Goal: Task Accomplishment & Management: Manage account settings

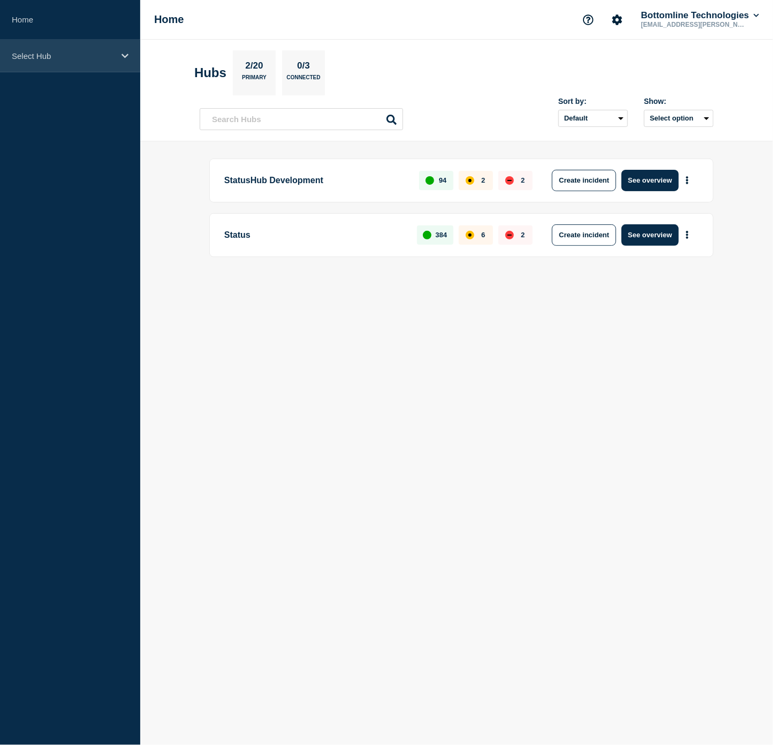
drag, startPoint x: 57, startPoint y: 54, endPoint x: 67, endPoint y: 69, distance: 17.7
click at [57, 54] on p "Select Hub" at bounding box center [63, 55] width 103 height 9
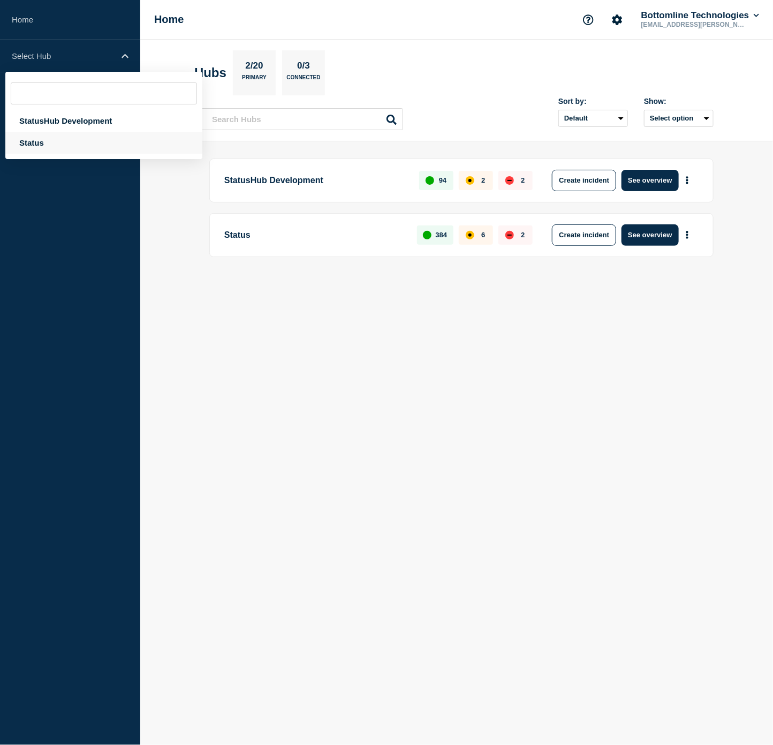
click at [74, 138] on div "Status" at bounding box center [103, 143] width 197 height 22
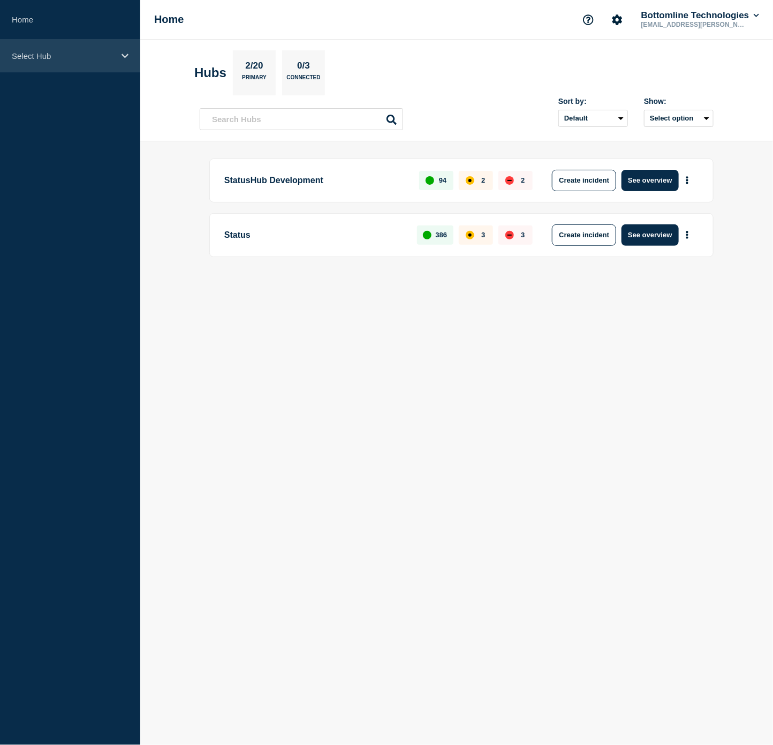
click at [99, 54] on p "Select Hub" at bounding box center [63, 55] width 103 height 9
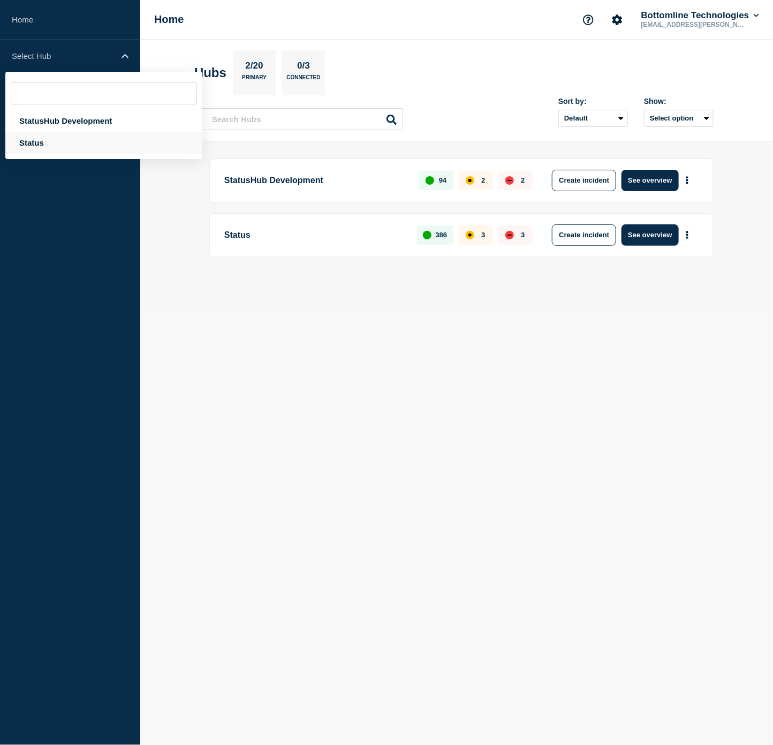
click at [59, 147] on div "Status" at bounding box center [103, 143] width 197 height 22
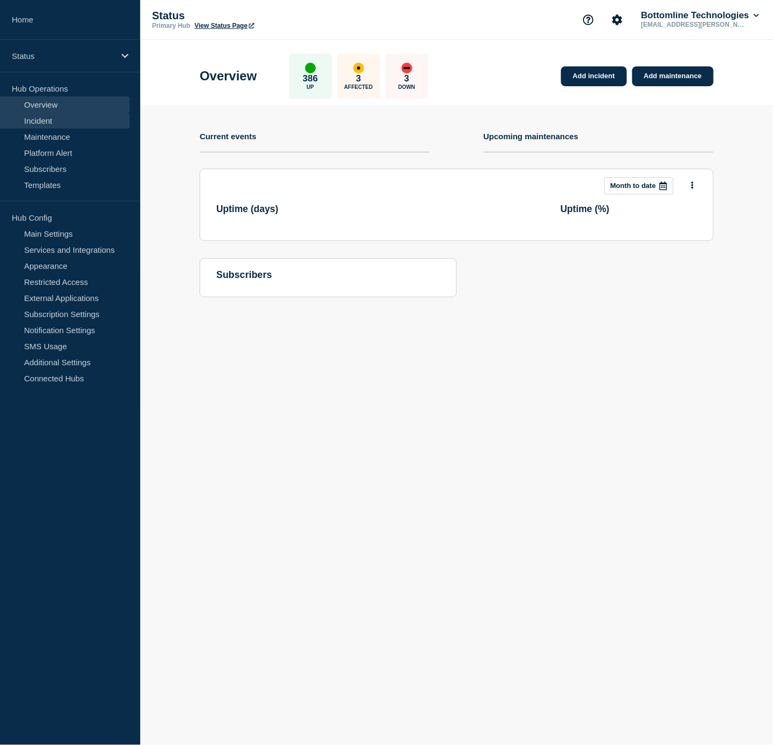
click at [61, 119] on link "Incident" at bounding box center [65, 120] width 130 height 16
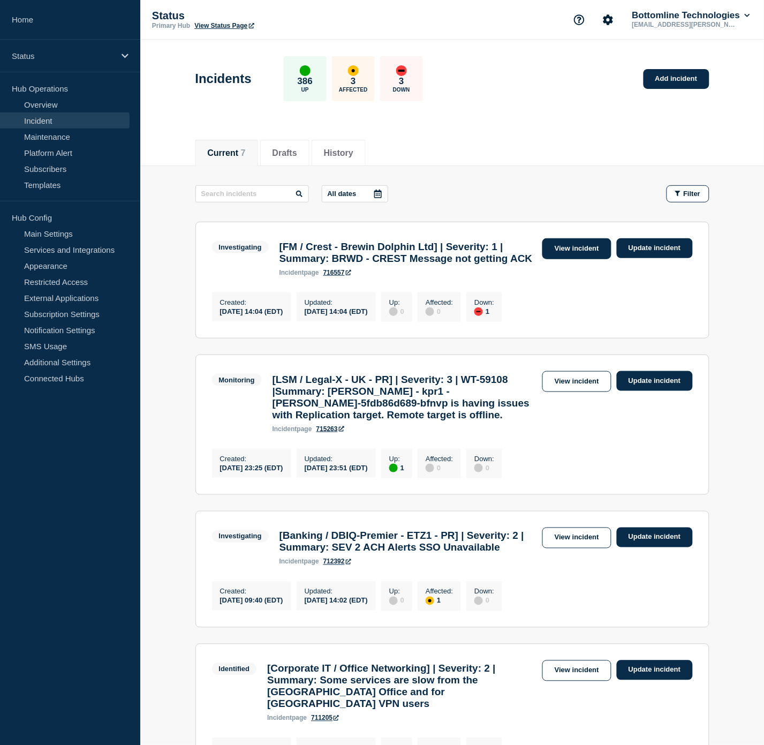
click at [576, 246] on link "View incident" at bounding box center [576, 248] width 69 height 21
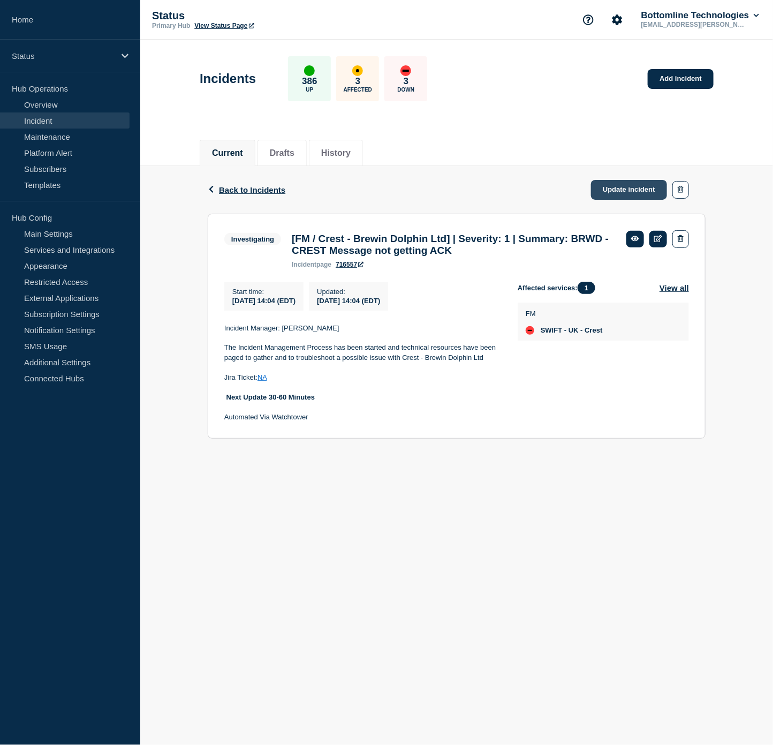
click at [636, 191] on link "Update incident" at bounding box center [629, 190] width 76 height 20
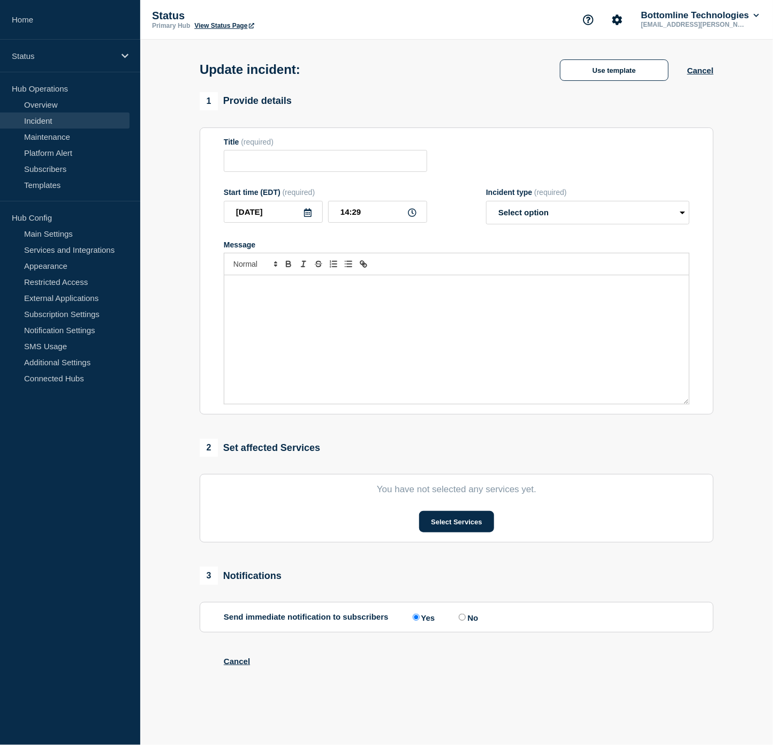
type input "[FM / Crest - Brewin Dolphin Ltd] | Severity: 1 | Summary: BRWD - CREST Message…"
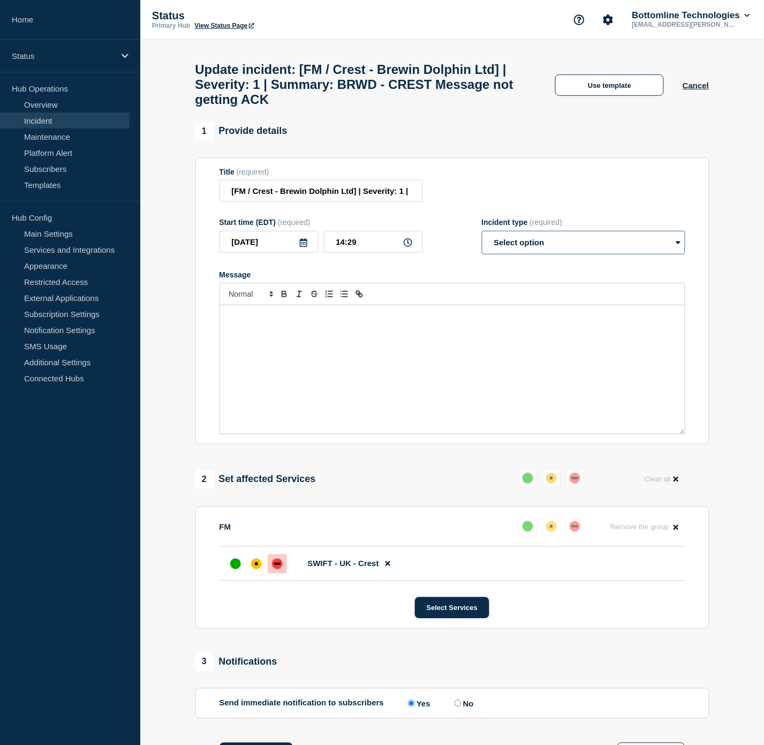
click at [564, 250] on select "Select option Investigating Identified Monitoring Resolved" at bounding box center [584, 243] width 204 height 24
select select "investigating"
click at [482, 240] on select "Select option Investigating Identified Monitoring Resolved" at bounding box center [584, 243] width 204 height 24
click at [378, 321] on p "Message" at bounding box center [452, 317] width 449 height 10
click at [614, 96] on button "Use template" at bounding box center [609, 84] width 109 height 21
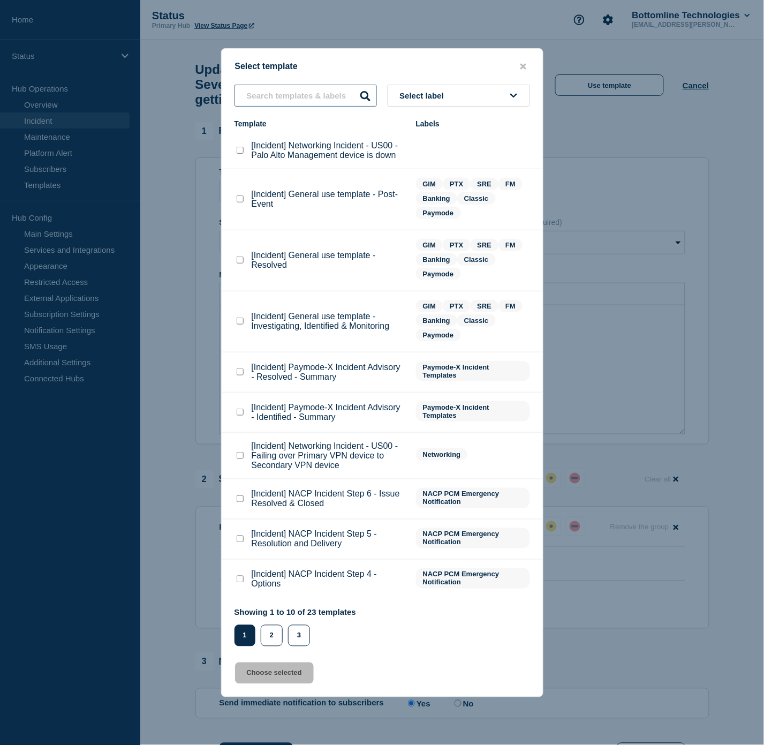
click at [318, 96] on input "text" at bounding box center [306, 96] width 142 height 22
click at [285, 328] on p "[Incident] General use template - Investigating, Identified & Monitoring" at bounding box center [329, 321] width 154 height 19
click at [239, 325] on checkbox"] "[Incident] General use template - Investigating, Identified & Monitoring checkb…" at bounding box center [240, 321] width 7 height 7
checkbox checkbox"] "true"
click at [273, 673] on button "Choose selected" at bounding box center [274, 672] width 79 height 21
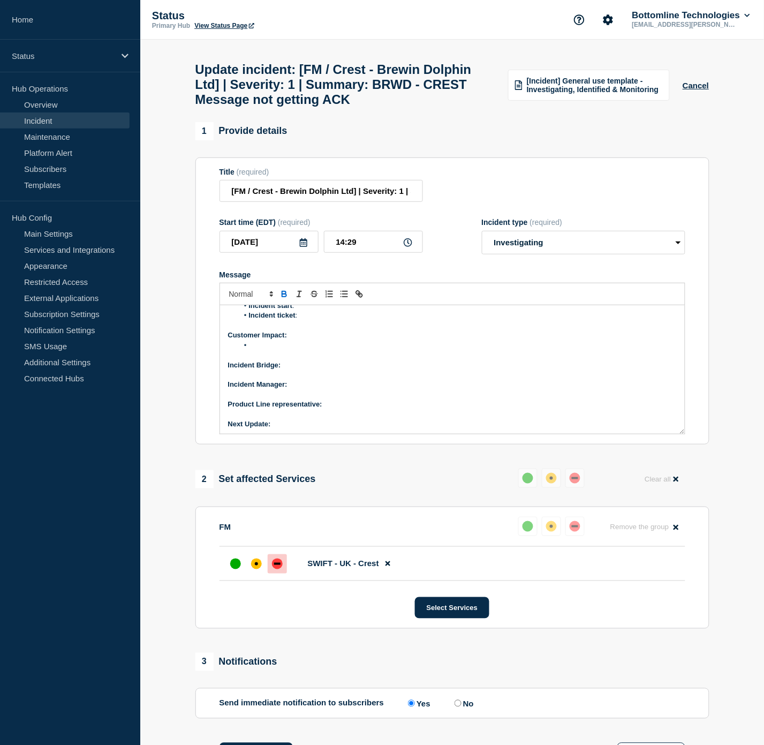
scroll to position [92, 0]
click at [307, 427] on p "Next Update:" at bounding box center [452, 423] width 449 height 10
drag, startPoint x: 334, startPoint y: 410, endPoint x: 352, endPoint y: 420, distance: 21.1
click at [349, 418] on div "Current Status: Next Steps: Overview of issue: Summary : Incident start : Incid…" at bounding box center [452, 369] width 465 height 129
drag, startPoint x: 322, startPoint y: 431, endPoint x: 275, endPoint y: 432, distance: 47.1
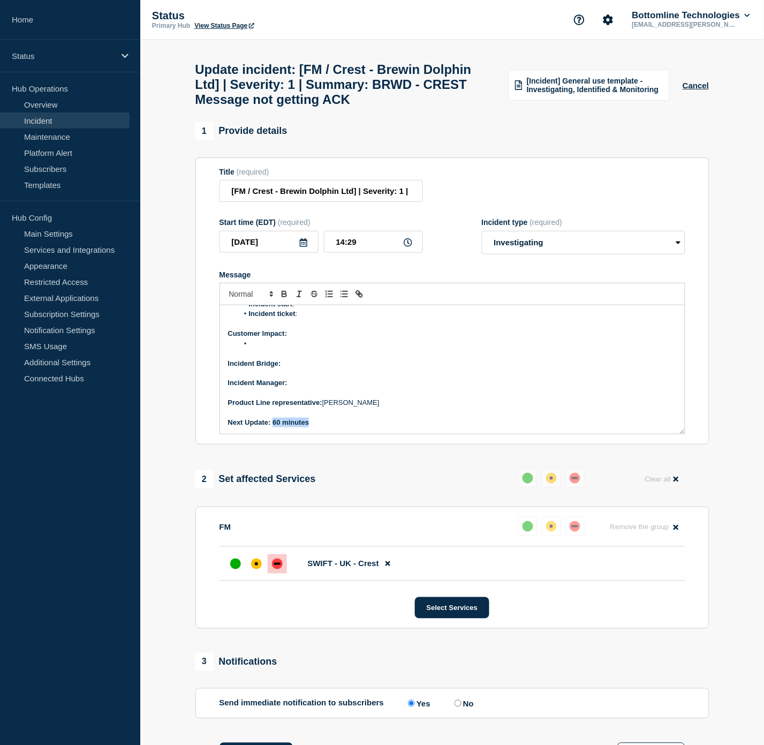
click at [275, 427] on p "Next Update: 60 minutes" at bounding box center [452, 423] width 449 height 10
click at [283, 299] on icon "Toggle bold text" at bounding box center [285, 294] width 10 height 10
click at [316, 388] on p "Incident Manager:" at bounding box center [452, 383] width 449 height 10
drag, startPoint x: 343, startPoint y: 395, endPoint x: 289, endPoint y: 395, distance: 54.1
click at [289, 388] on p "Incident Manager: [PERSON_NAME]" at bounding box center [452, 383] width 449 height 10
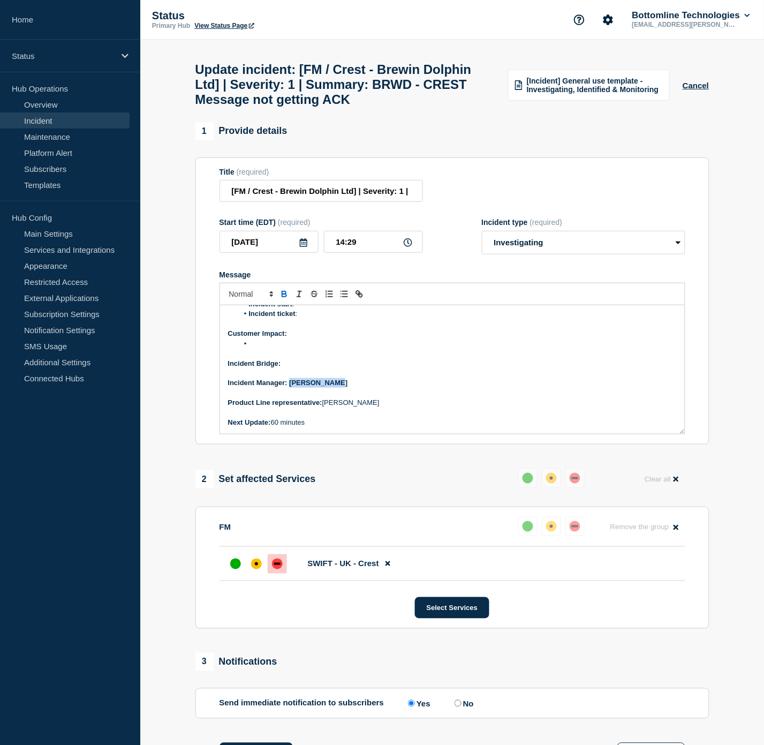
click at [287, 299] on icon "Toggle bold text" at bounding box center [285, 294] width 10 height 10
drag, startPoint x: 296, startPoint y: 377, endPoint x: 316, endPoint y: 376, distance: 20.4
click at [296, 368] on p "Incident Bridge:" at bounding box center [452, 364] width 449 height 10
drag, startPoint x: 330, startPoint y: 371, endPoint x: 284, endPoint y: 373, distance: 46.1
click at [284, 368] on p "Incident Bridge: Upon request" at bounding box center [452, 364] width 449 height 10
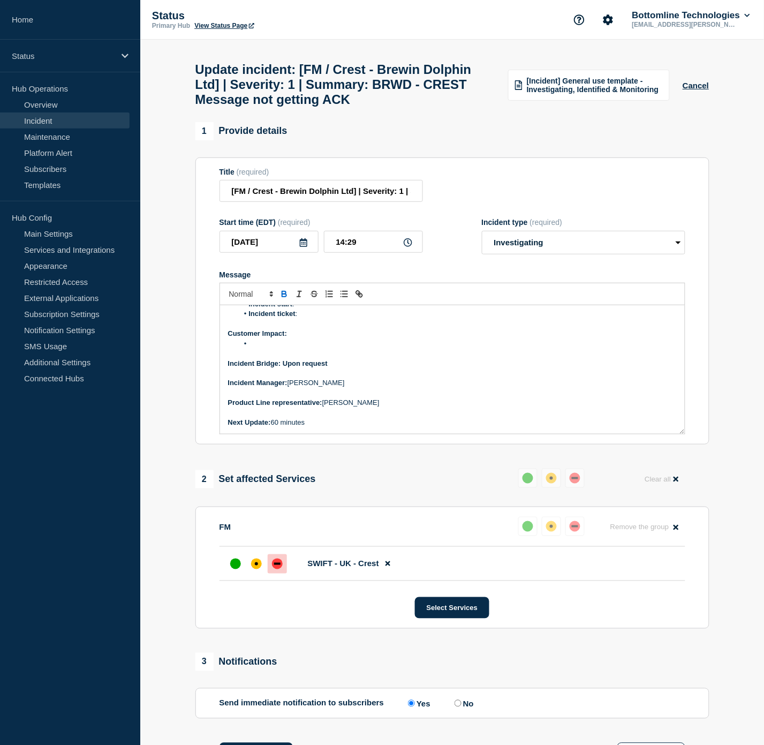
click at [283, 299] on icon "Toggle bold text" at bounding box center [285, 294] width 10 height 10
click at [276, 349] on li "Message" at bounding box center [457, 344] width 439 height 10
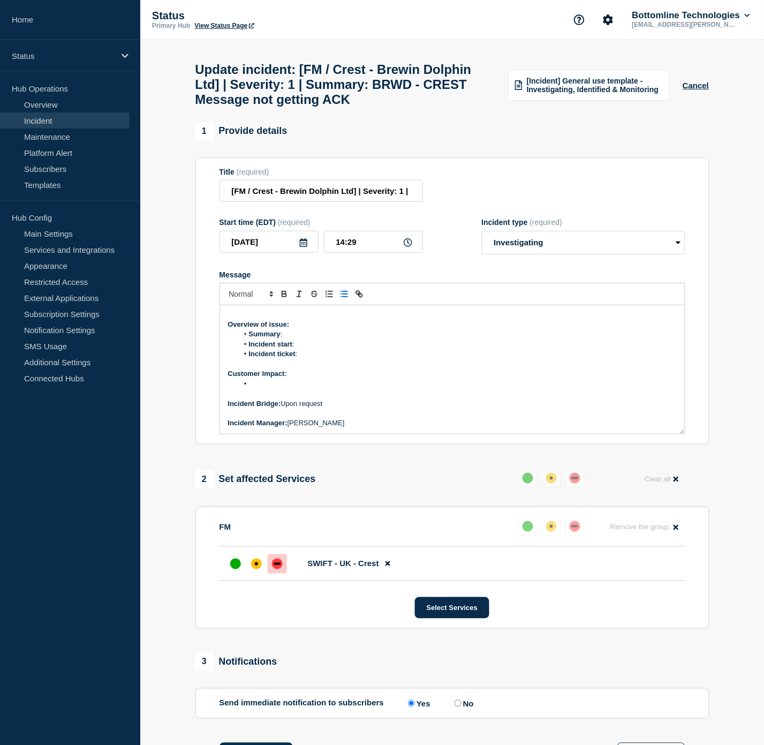
scroll to position [32, 0]
click at [318, 378] on li "Incident ticket :" at bounding box center [457, 373] width 439 height 10
click at [323, 378] on li "Incident ticket :" at bounding box center [457, 373] width 439 height 10
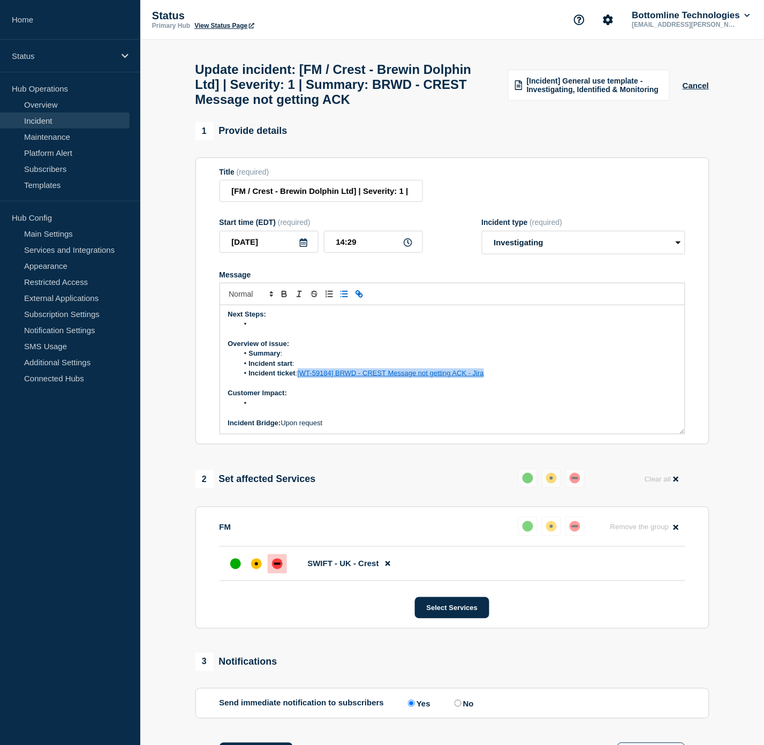
drag, startPoint x: 497, startPoint y: 383, endPoint x: 301, endPoint y: 387, distance: 196.1
click at [299, 378] on li "Incident ticket : [WT-59184] BRWD - CREST Message not getting ACK - Jira" at bounding box center [457, 373] width 439 height 10
click at [357, 295] on icon "Toggle link" at bounding box center [358, 293] width 4 height 4
click at [495, 378] on li "Incident ticket : [WT-59184] BRWD - CREST Message not getting ACK - Jira" at bounding box center [457, 373] width 439 height 10
drag, startPoint x: 498, startPoint y: 387, endPoint x: 340, endPoint y: 389, distance: 158.5
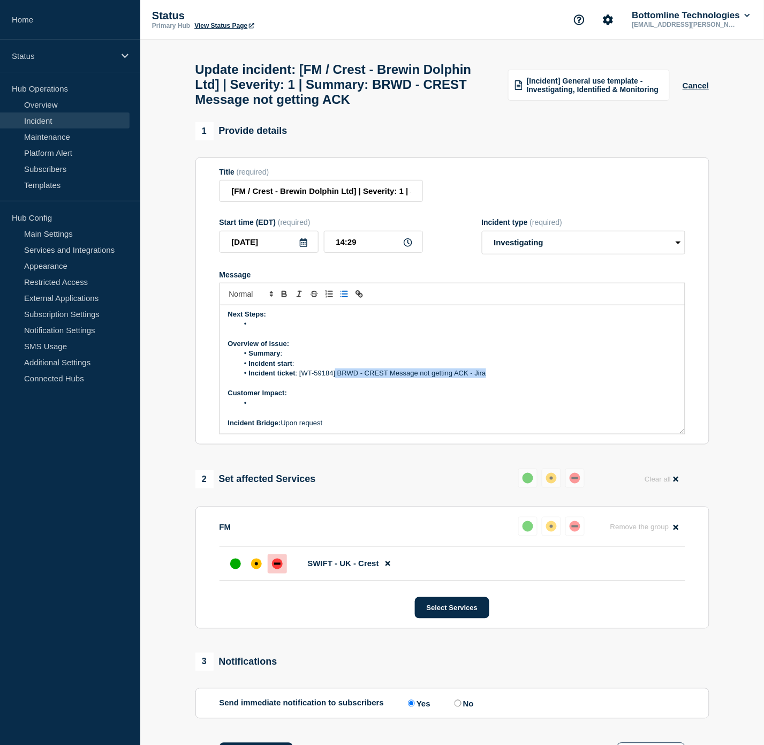
click at [339, 389] on div "Current Status: Next Steps: Overview of issue: Summary : Incident start : Incid…" at bounding box center [452, 369] width 465 height 129
drag, startPoint x: 466, startPoint y: 380, endPoint x: 328, endPoint y: 385, distance: 138.2
click at [323, 378] on p "Incident ticket : [WT-59184] BRWD - CREST Message not getting ACK - Jira" at bounding box center [452, 373] width 449 height 10
drag, startPoint x: 314, startPoint y: 383, endPoint x: 278, endPoint y: 385, distance: 35.4
click at [278, 378] on p "Incident ticket : WT-59184" at bounding box center [452, 373] width 449 height 10
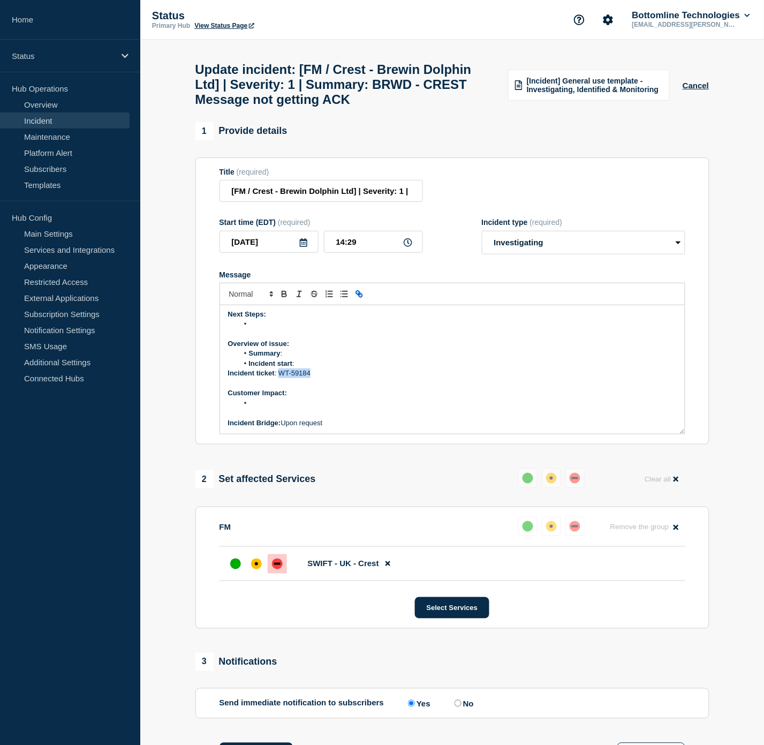
click at [358, 295] on icon "Toggle link" at bounding box center [358, 293] width 4 height 4
paste input "[URL][DOMAIN_NAME]"
type input "[URL][DOMAIN_NAME]"
click at [358, 396] on link at bounding box center [358, 392] width 25 height 8
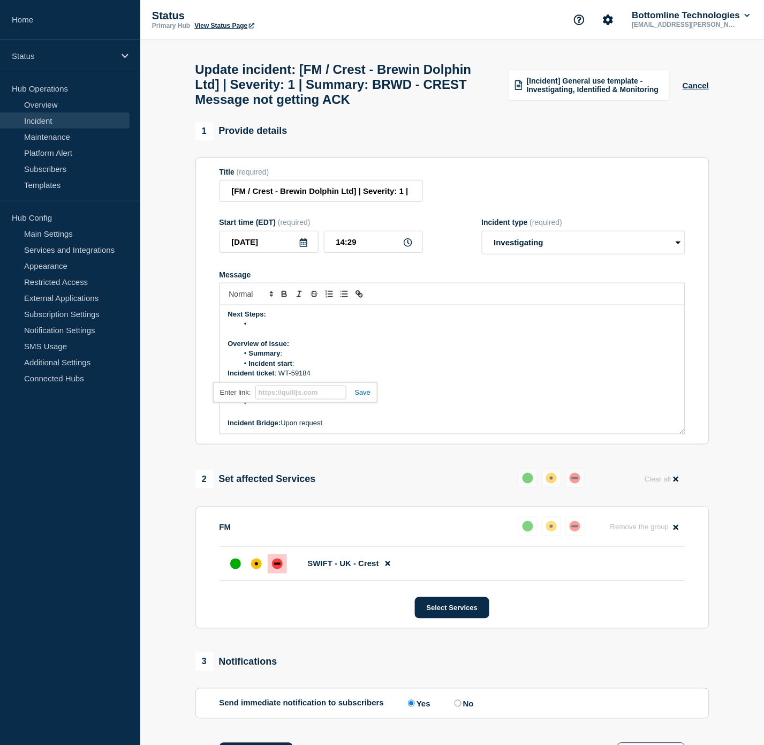
scroll to position [0, 0]
click at [224, 382] on div "Current Status: Next Steps: Overview of issue: Summary : Incident start : Incid…" at bounding box center [452, 369] width 465 height 129
click at [313, 368] on li "Incident start :" at bounding box center [457, 364] width 439 height 10
click at [282, 329] on li "Message" at bounding box center [457, 324] width 439 height 10
click at [296, 358] on li "Summary :" at bounding box center [457, 354] width 439 height 10
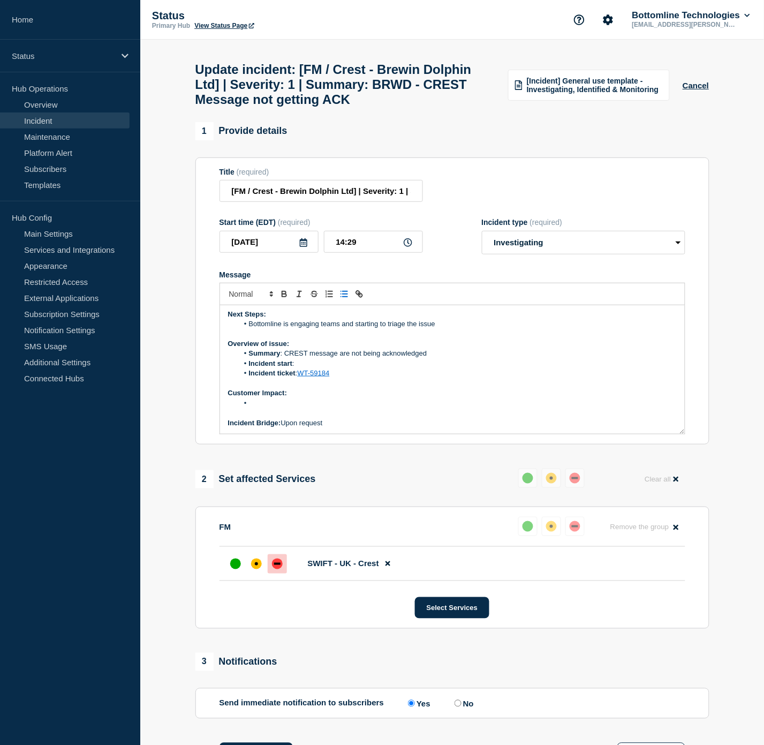
click at [302, 368] on li "Incident start :" at bounding box center [457, 364] width 439 height 10
click at [344, 408] on li "Message" at bounding box center [457, 403] width 439 height 10
click at [313, 408] on li "Message" at bounding box center [457, 403] width 439 height 10
click at [302, 408] on li "Message" at bounding box center [457, 403] width 439 height 10
click at [435, 358] on li "Summary : CREST message are not being acknowledged" at bounding box center [457, 354] width 439 height 10
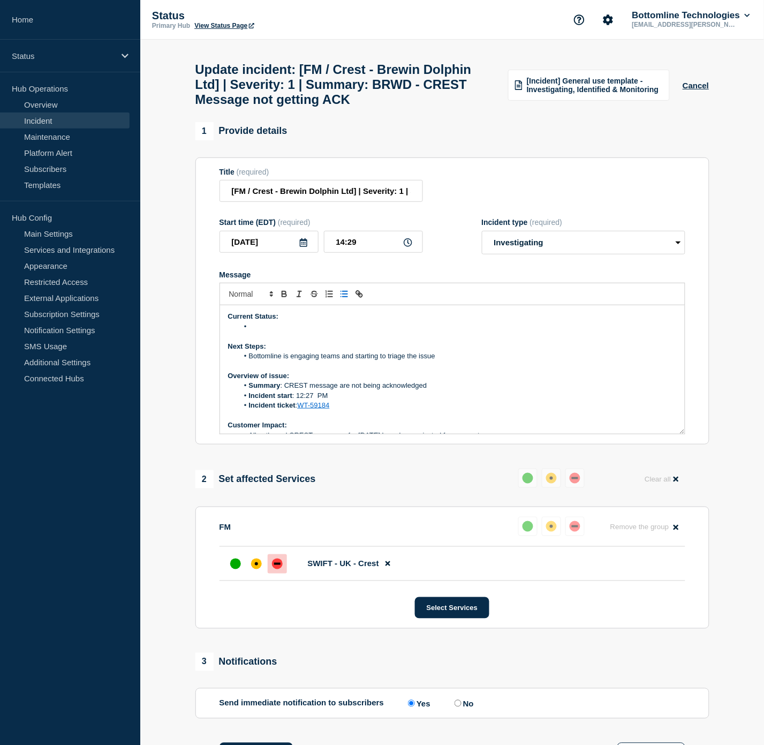
click at [272, 331] on li "Message" at bounding box center [457, 327] width 439 height 10
click at [336, 390] on li "Summary : CREST message is not being acknowledged" at bounding box center [457, 386] width 439 height 10
drag, startPoint x: 459, startPoint y: 361, endPoint x: 360, endPoint y: 351, distance: 99.7
click at [349, 357] on div "Current Status: Bottomline is investigating the issue. Next Steps: Bottomline i…" at bounding box center [452, 369] width 465 height 129
click at [457, 361] on li "Bottomline is engaging teams and starting to triage the issue" at bounding box center [457, 356] width 439 height 10
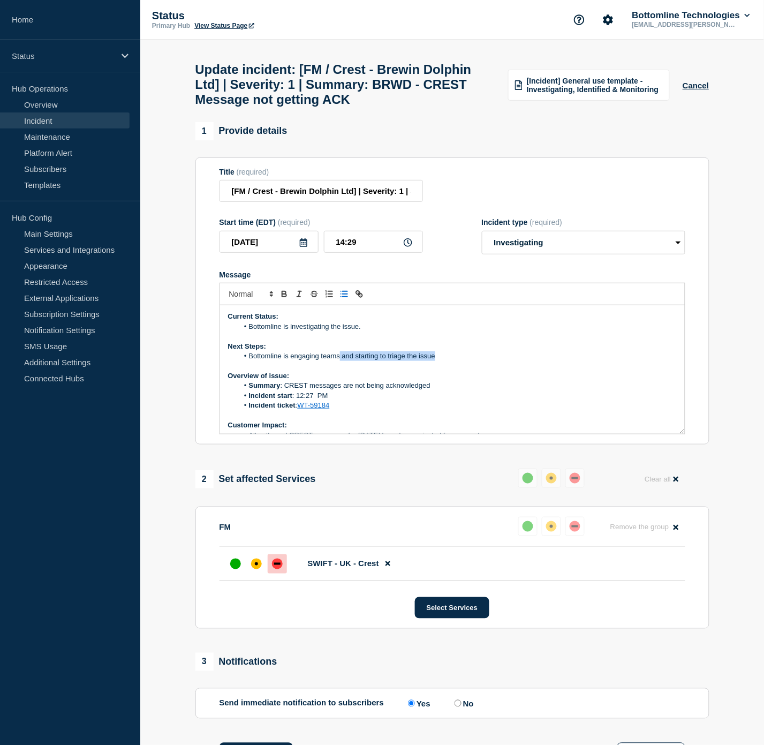
drag, startPoint x: 449, startPoint y: 365, endPoint x: 350, endPoint y: 368, distance: 98.6
click at [343, 361] on li "Bottomline is engaging teams and starting to triage the issue" at bounding box center [457, 356] width 439 height 10
click at [474, 390] on li "Summary : CREST messages are not being acknowledged" at bounding box center [457, 386] width 439 height 10
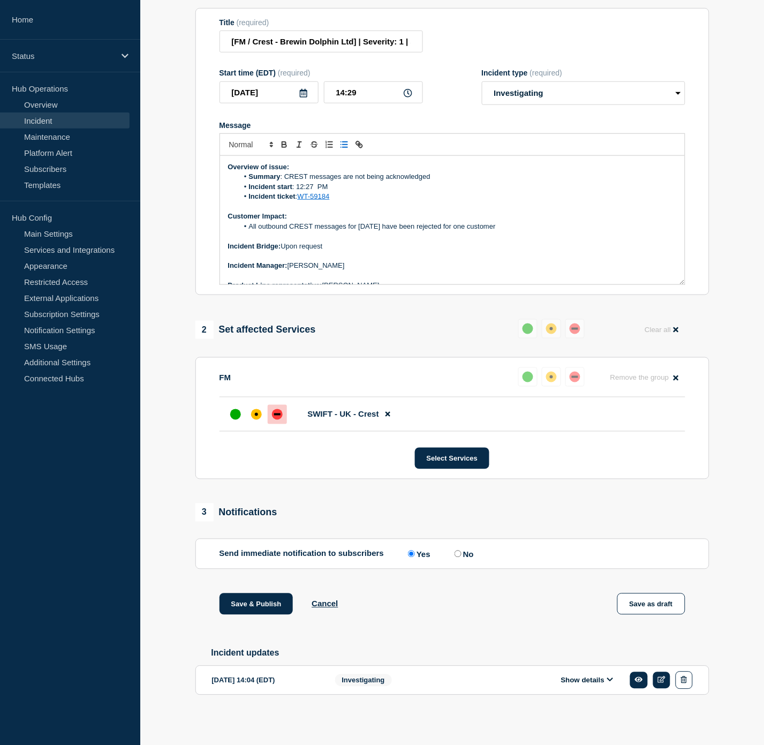
scroll to position [92, 0]
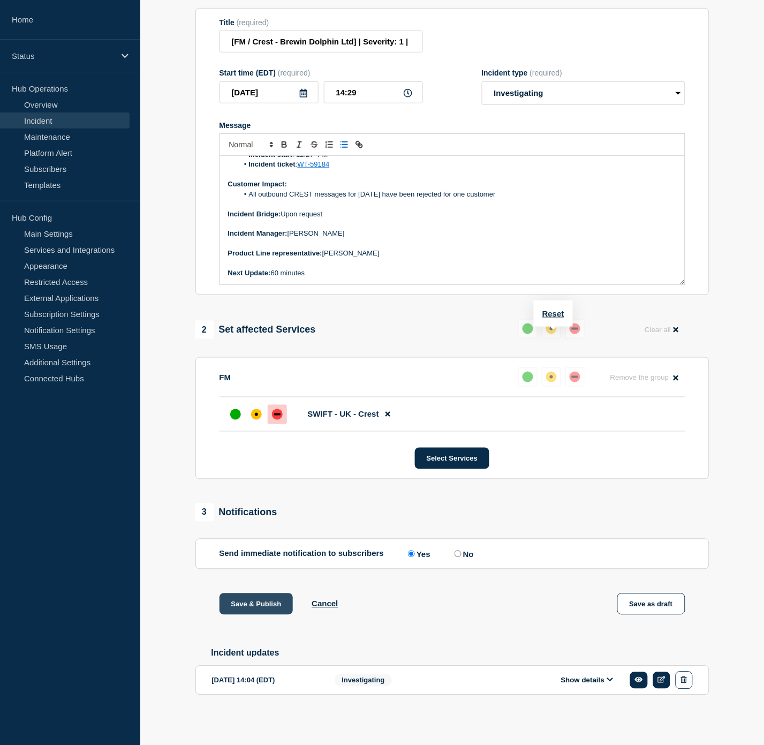
click at [252, 604] on button "Save & Publish" at bounding box center [257, 603] width 74 height 21
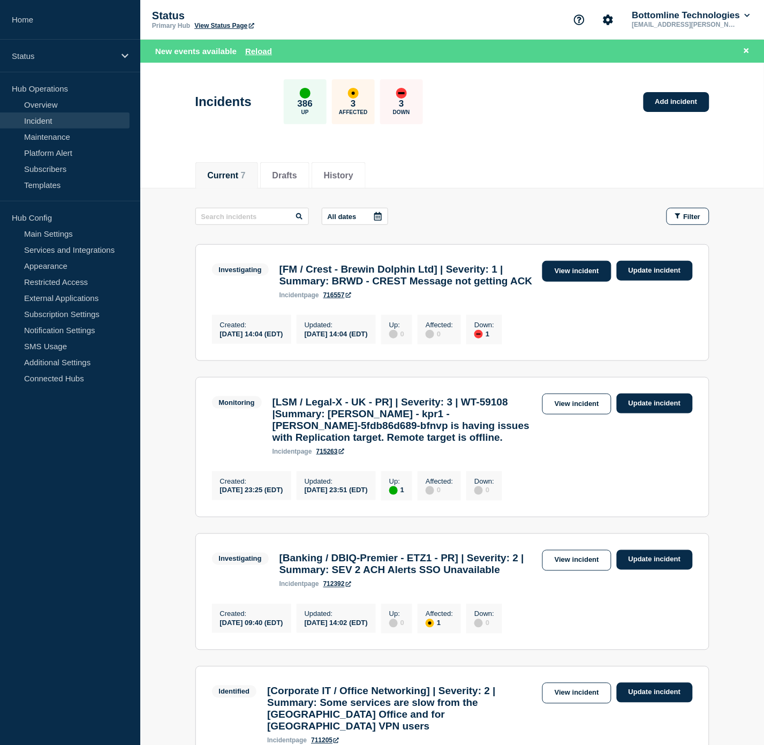
click at [590, 268] on link "View incident" at bounding box center [576, 271] width 69 height 21
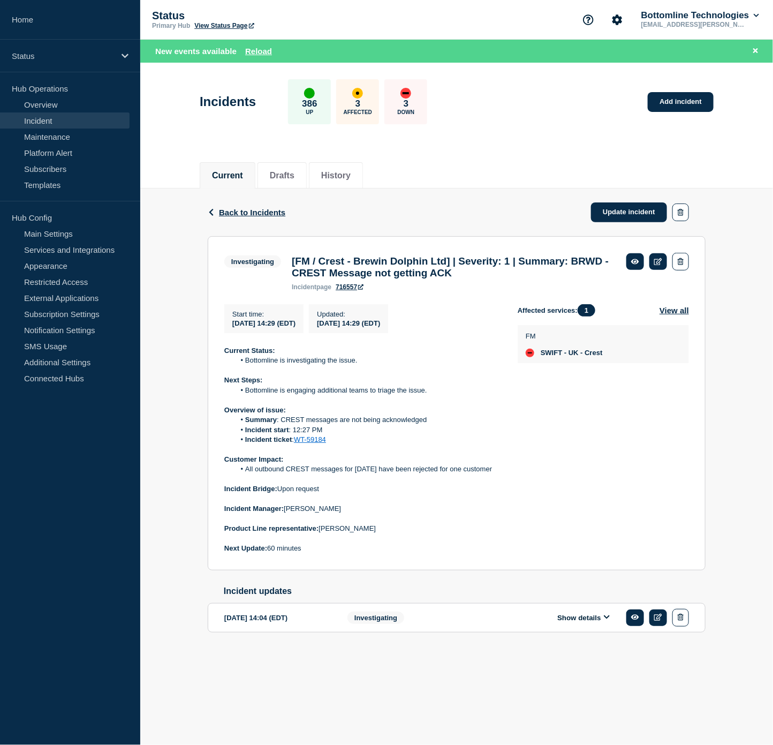
click at [586, 622] on button "Show details" at bounding box center [583, 617] width 59 height 9
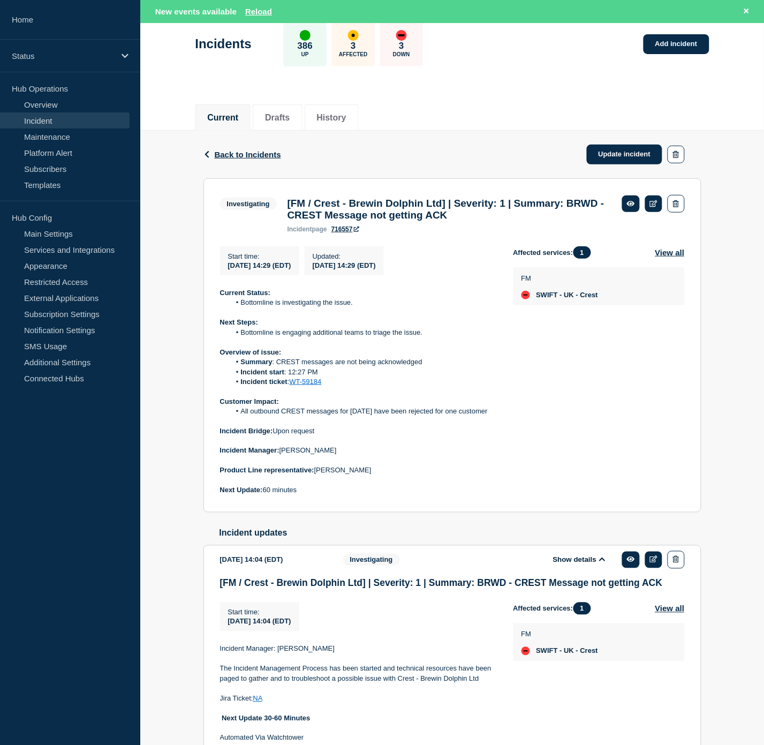
scroll to position [130, 0]
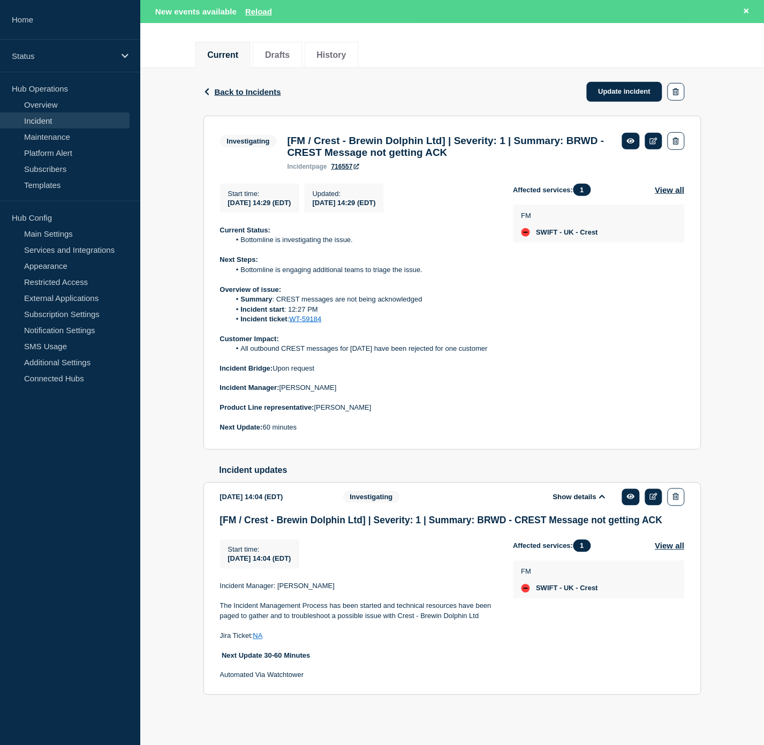
drag, startPoint x: 723, startPoint y: 99, endPoint x: 728, endPoint y: 98, distance: 5.4
click at [724, 99] on div "Back Back to Incidents Update incident Investigating [FM / Crest - Brewin Dolph…" at bounding box center [452, 398] width 624 height 661
click at [617, 82] on link "Update incident" at bounding box center [625, 92] width 76 height 20
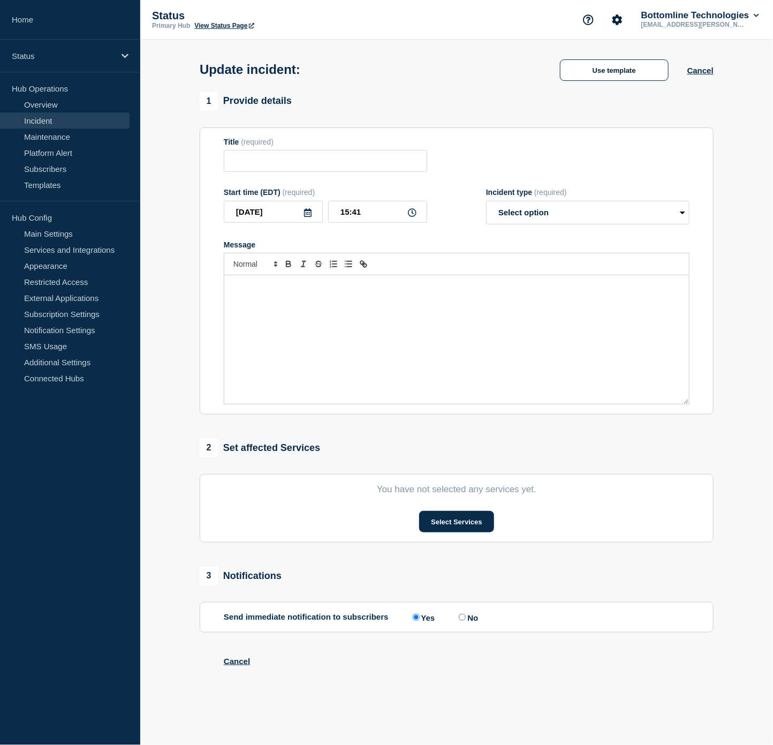
type input "[FM / Crest - Brewin Dolphin Ltd] | Severity: 1 | Summary: BRWD - CREST Message…"
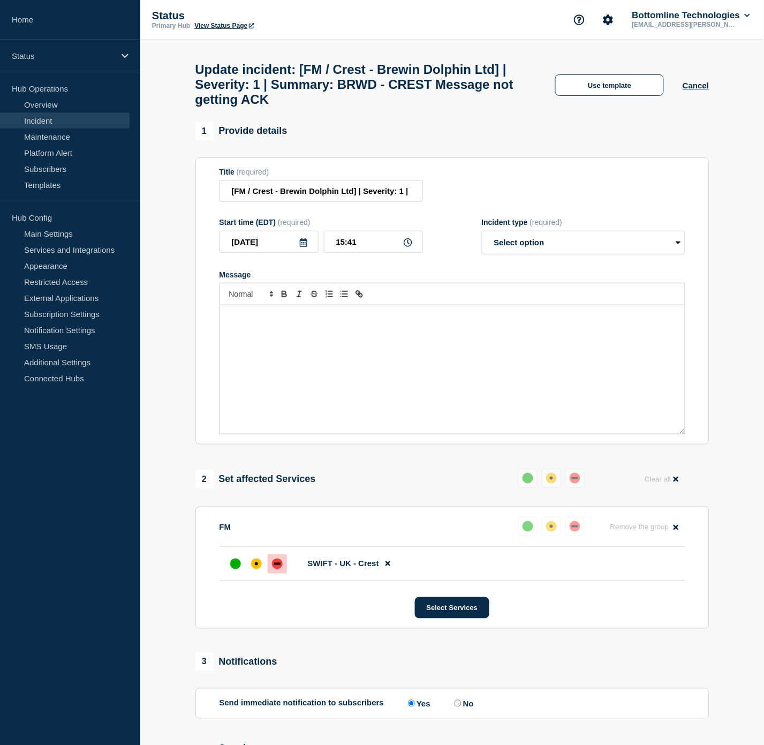
click at [359, 343] on div "Message" at bounding box center [452, 369] width 465 height 129
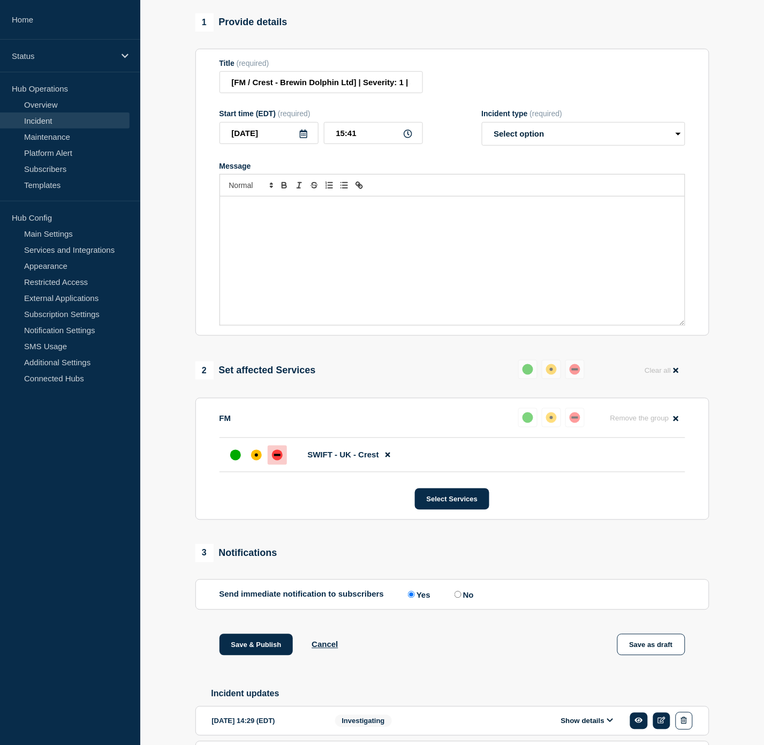
scroll to position [197, 0]
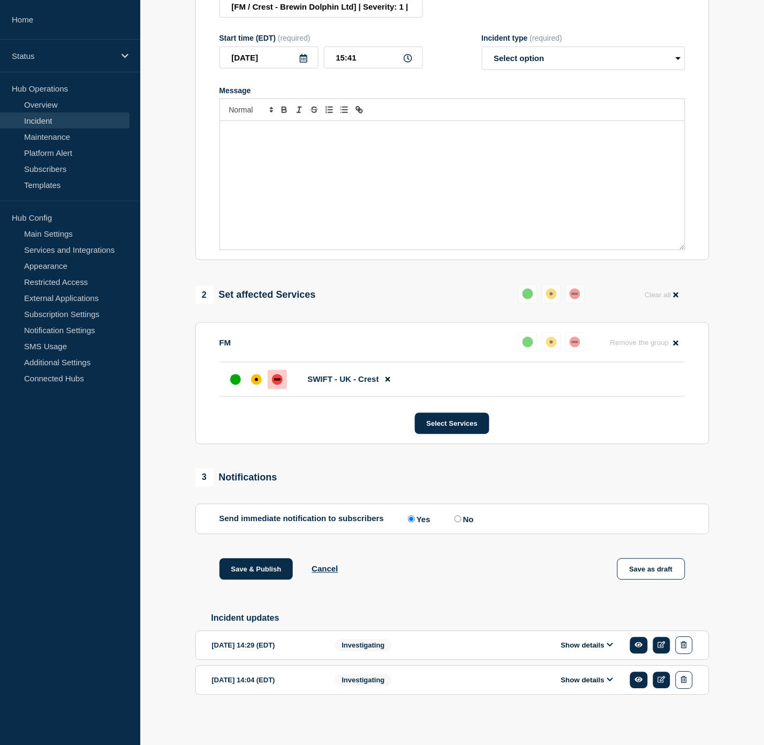
click at [577, 643] on button "Show details" at bounding box center [587, 645] width 59 height 9
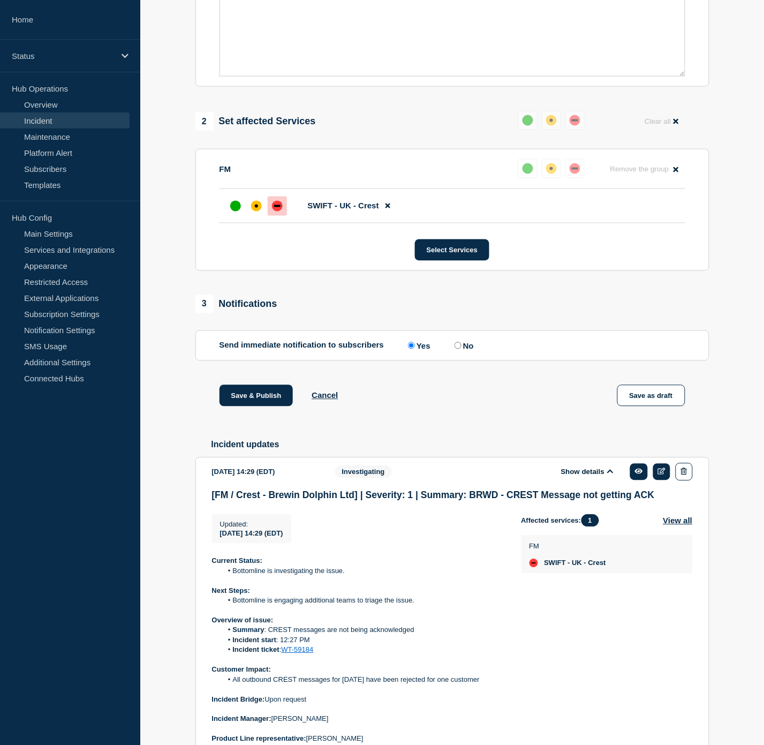
scroll to position [490, 0]
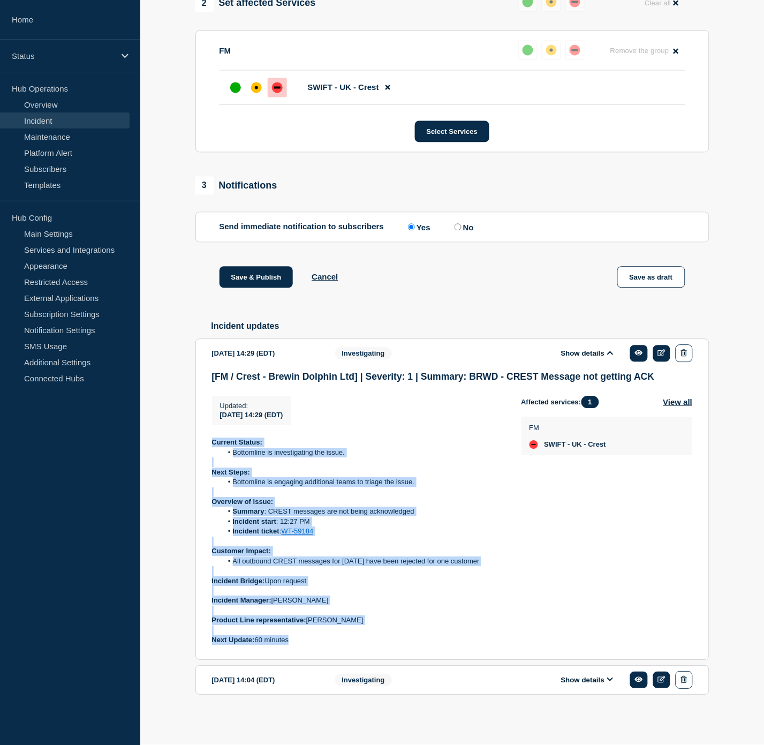
drag, startPoint x: 296, startPoint y: 646, endPoint x: 207, endPoint y: 446, distance: 219.1
click at [207, 446] on section "[DATE] 14:29 (EDT) Show details Investigating [FM / Crest - Brewin Dolphin Ltd]…" at bounding box center [452, 499] width 514 height 321
copy div "Current Status: Bottomline is investigating the issue. Next Steps: Bottomline i…"
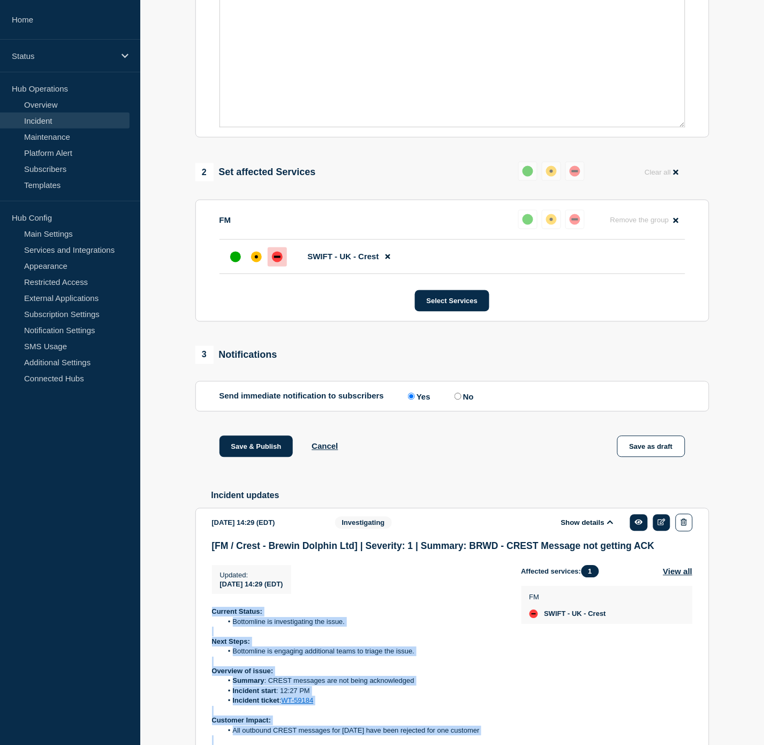
scroll to position [73, 0]
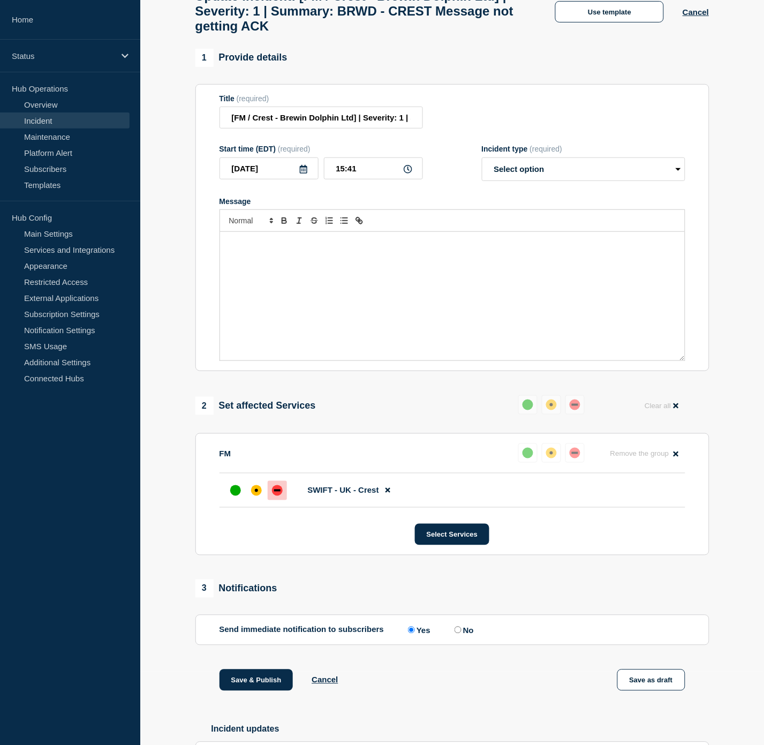
click at [307, 292] on div "Message" at bounding box center [452, 296] width 465 height 129
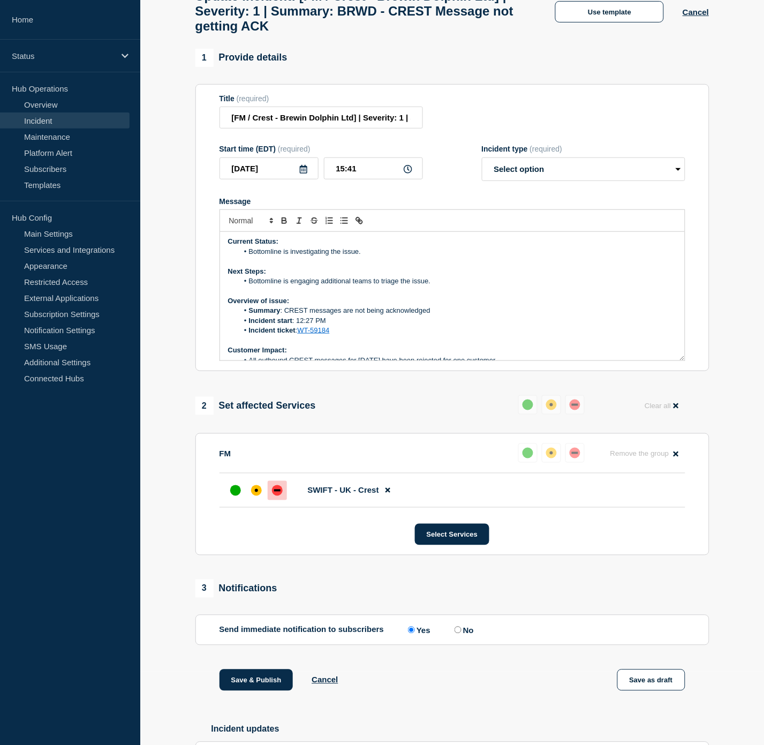
scroll to position [0, 0]
drag, startPoint x: 434, startPoint y: 291, endPoint x: 290, endPoint y: 289, distance: 143.5
click at [290, 288] on li "Bottomline is engaging additional teams to triage the issue." at bounding box center [457, 283] width 439 height 10
drag, startPoint x: 383, startPoint y: 260, endPoint x: 284, endPoint y: 266, distance: 99.3
click at [284, 258] on li "Bottomline is investigating the issue." at bounding box center [457, 253] width 439 height 10
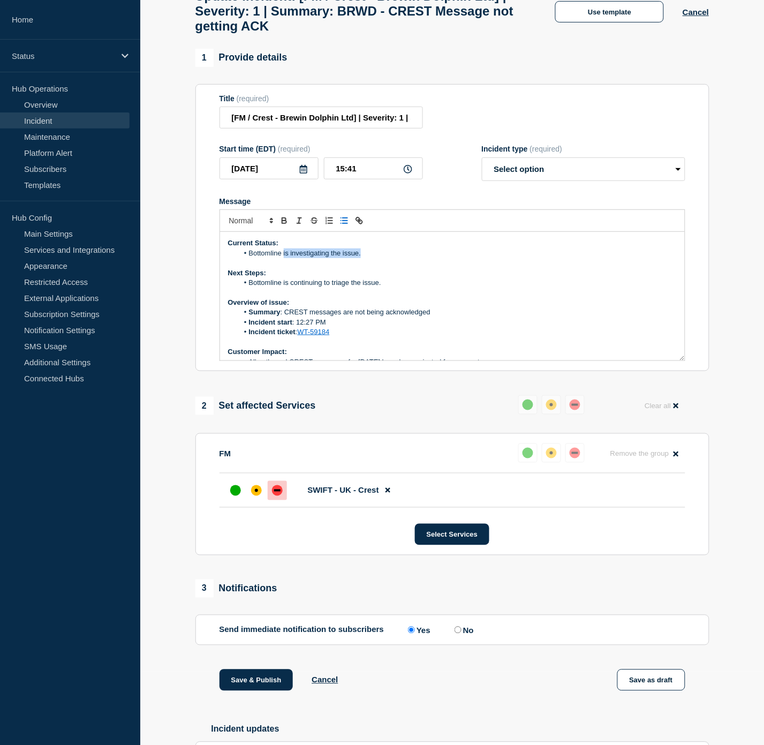
click at [403, 258] on li "Bottomline is investigating the issue." at bounding box center [457, 253] width 439 height 10
click at [532, 181] on select "Select option Investigating Identified Monitoring Resolved" at bounding box center [584, 169] width 204 height 24
select select "investigating"
click at [482, 167] on select "Select option Investigating Identified Monitoring Resolved" at bounding box center [584, 169] width 204 height 24
drag, startPoint x: 366, startPoint y: 263, endPoint x: 293, endPoint y: 260, distance: 72.9
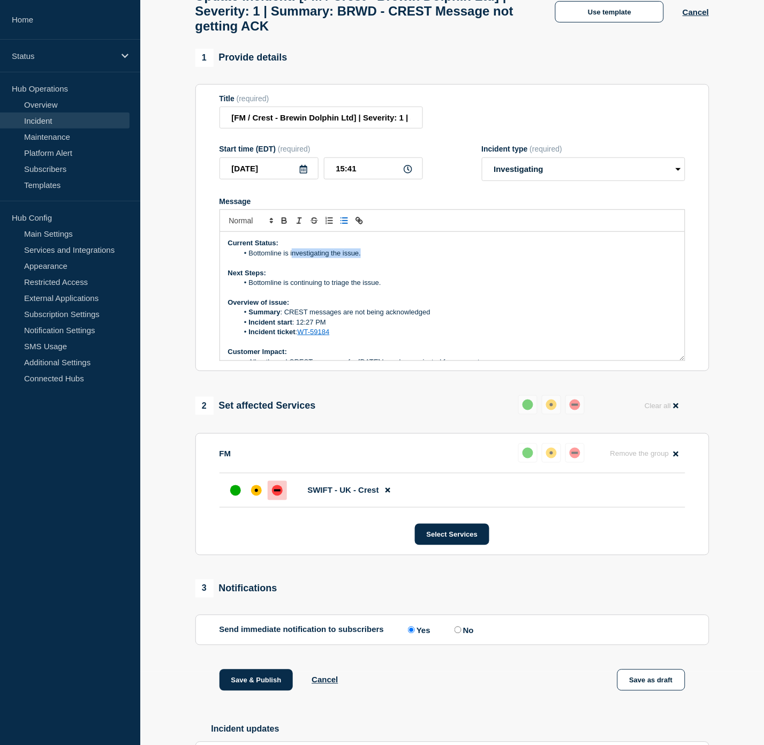
click at [293, 258] on li "Bottomline is investigating the issue." at bounding box center [457, 253] width 439 height 10
click at [411, 278] on p "Next Steps:" at bounding box center [452, 273] width 449 height 10
click at [411, 297] on p "Message" at bounding box center [452, 293] width 449 height 10
click at [404, 288] on li "Bottomline is continuing to triage the issue." at bounding box center [457, 283] width 439 height 10
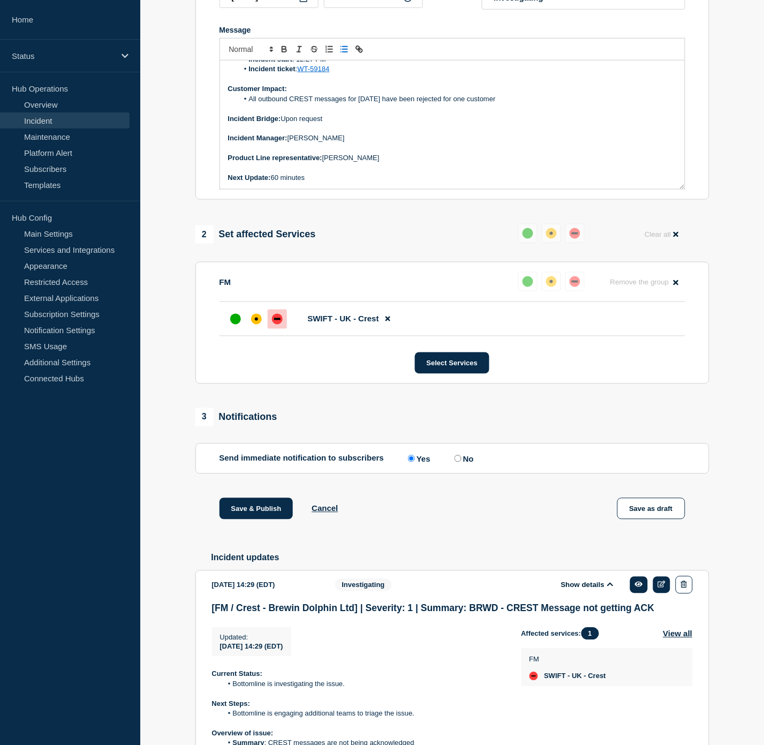
scroll to position [252, 0]
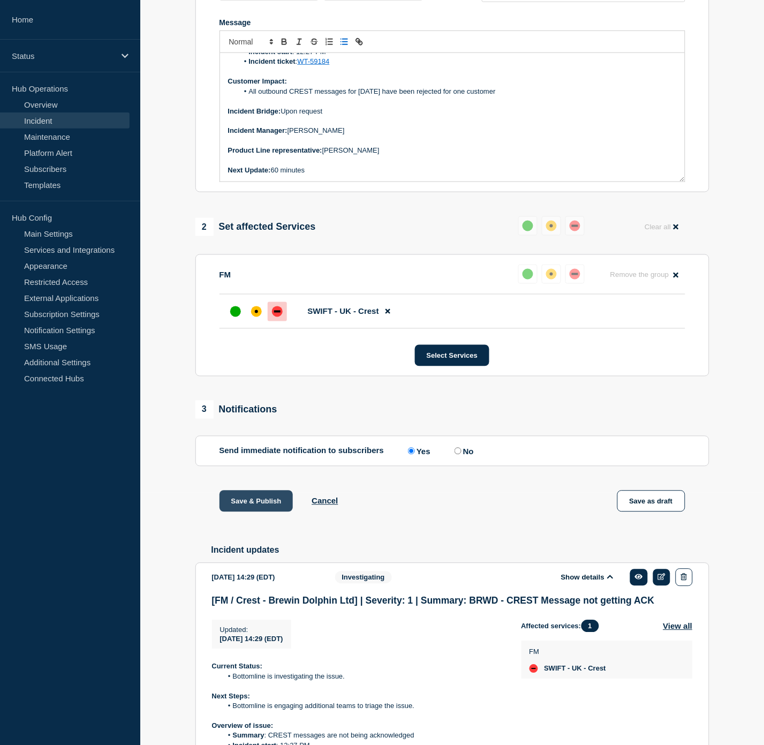
click at [258, 507] on button "Save & Publish" at bounding box center [257, 501] width 74 height 21
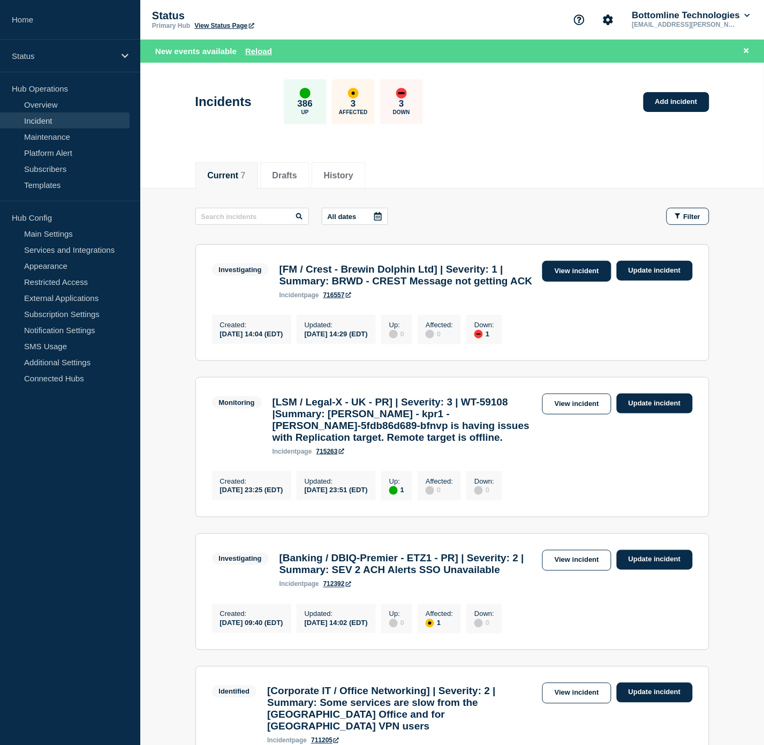
click at [585, 278] on link "View incident" at bounding box center [576, 271] width 69 height 21
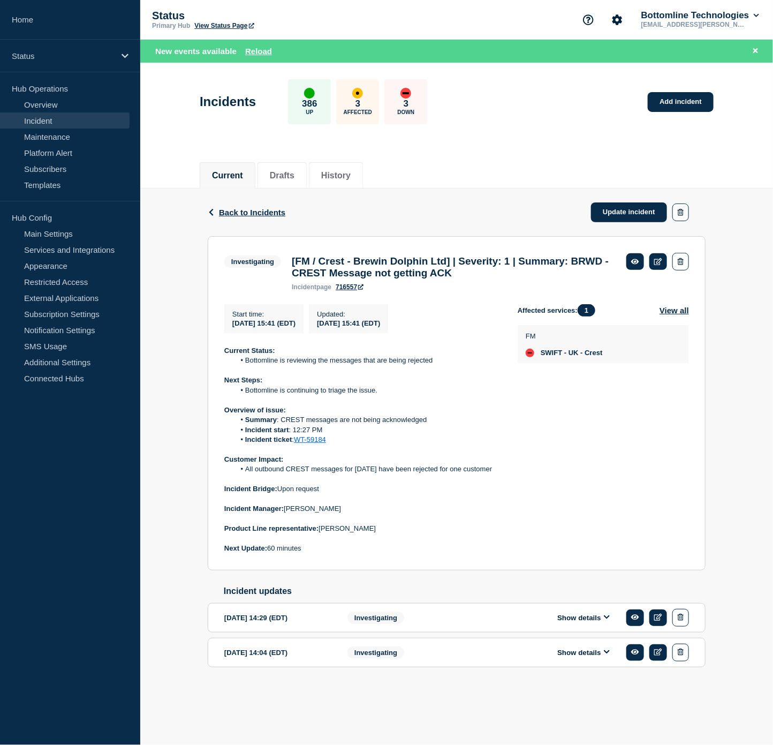
drag, startPoint x: 741, startPoint y: 330, endPoint x: 721, endPoint y: 299, distance: 36.8
click at [739, 328] on div "Back Back to Incidents Update incident Investigating [FM / Crest - Brewin Dolph…" at bounding box center [456, 445] width 633 height 513
